Goal: Task Accomplishment & Management: Complete application form

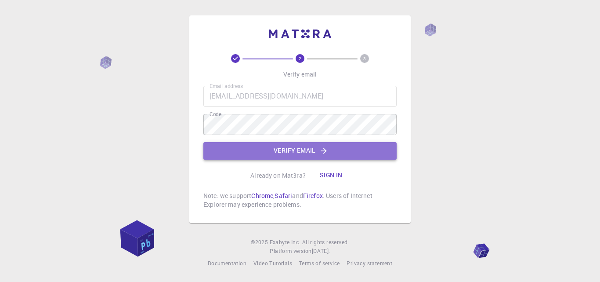
click at [296, 148] on button "Verify email" at bounding box center [299, 151] width 193 height 18
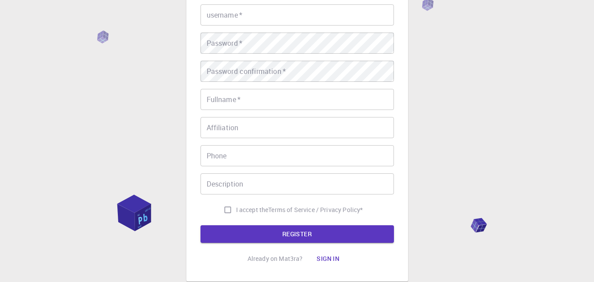
scroll to position [122, 0]
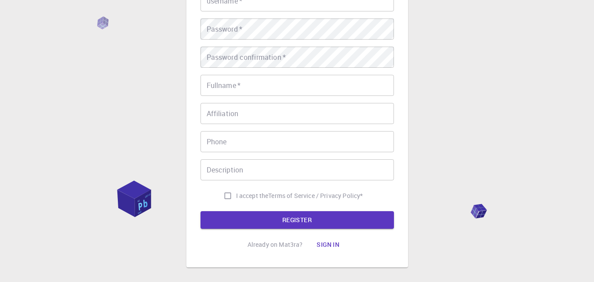
click at [306, 109] on input "Affiliation" at bounding box center [296, 113] width 193 height 21
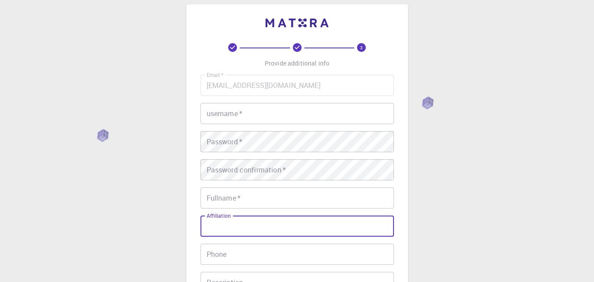
scroll to position [0, 0]
